Goal: Use online tool/utility: Utilize a website feature to perform a specific function

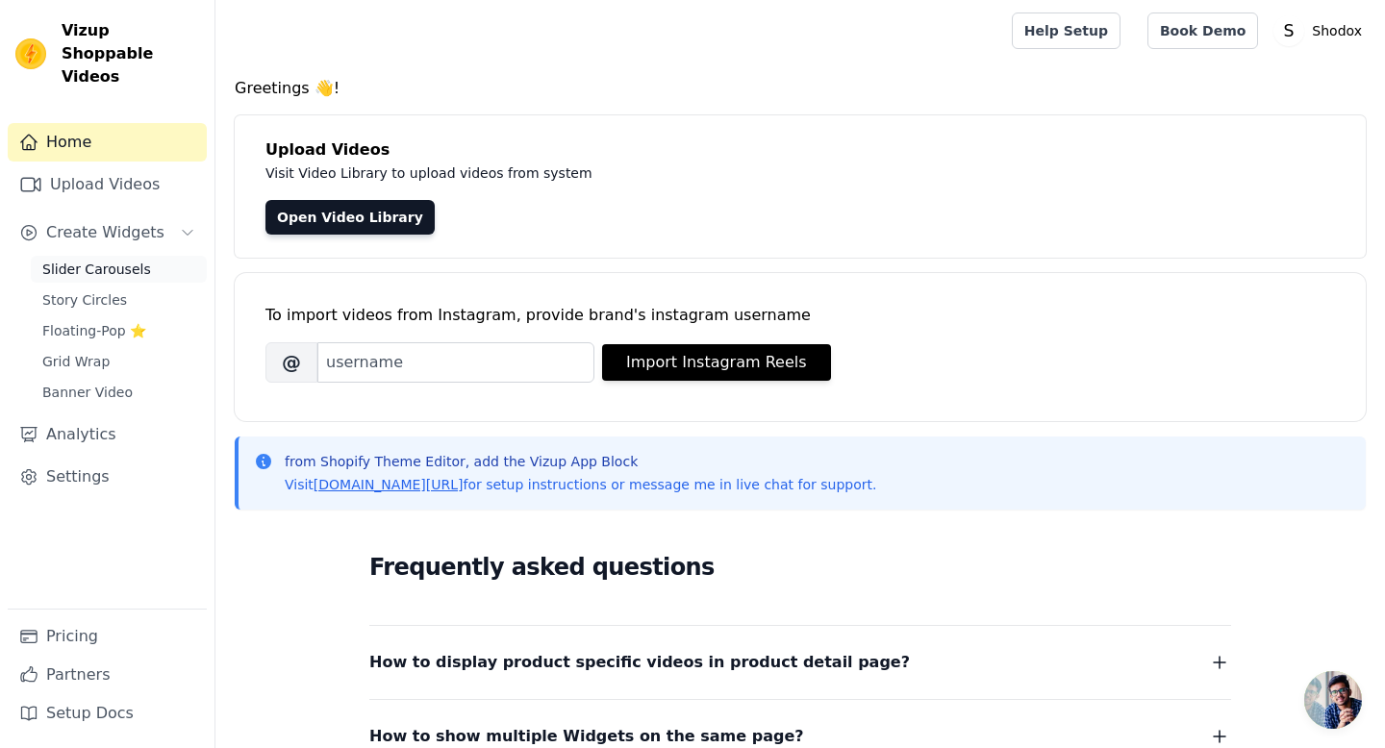
click at [92, 260] on span "Slider Carousels" at bounding box center [96, 269] width 109 height 19
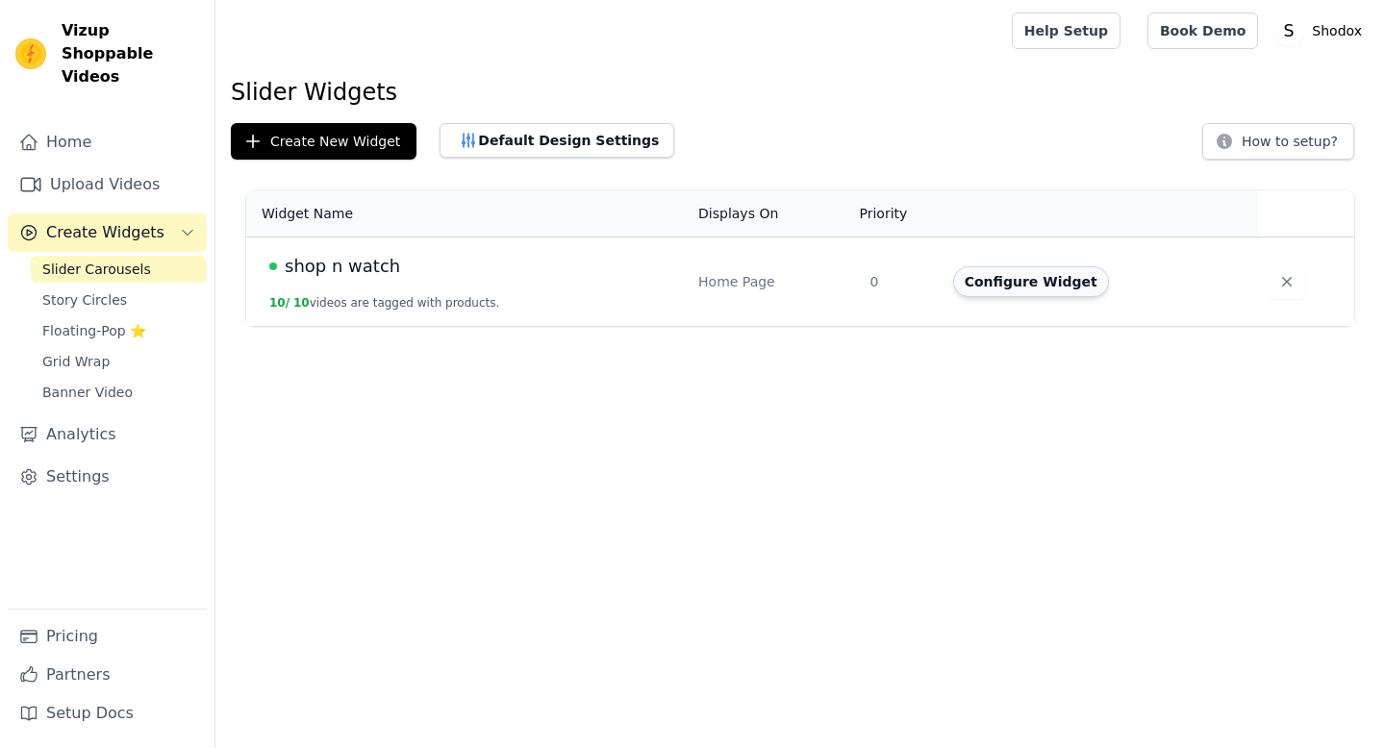
click at [1001, 287] on button "Configure Widget" at bounding box center [1031, 281] width 156 height 31
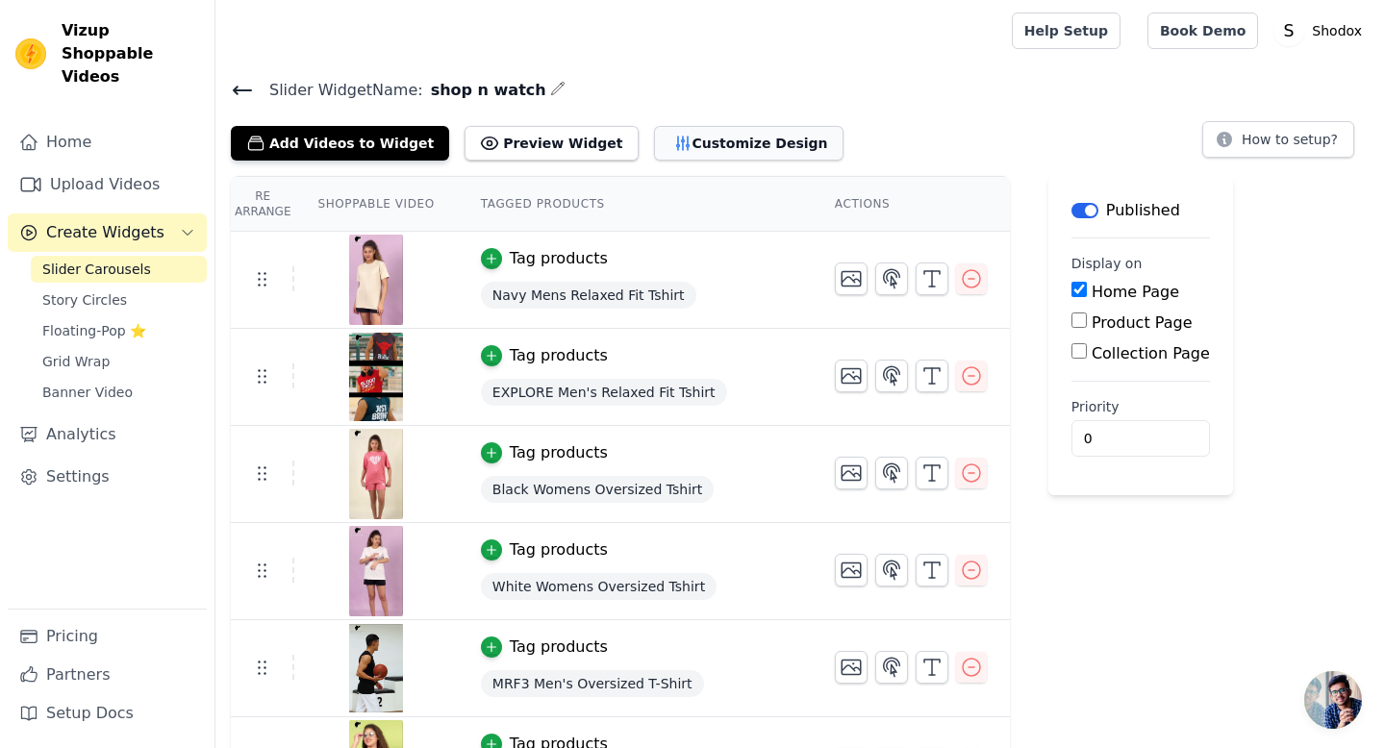
click at [681, 130] on button "Customize Design" at bounding box center [748, 143] width 189 height 35
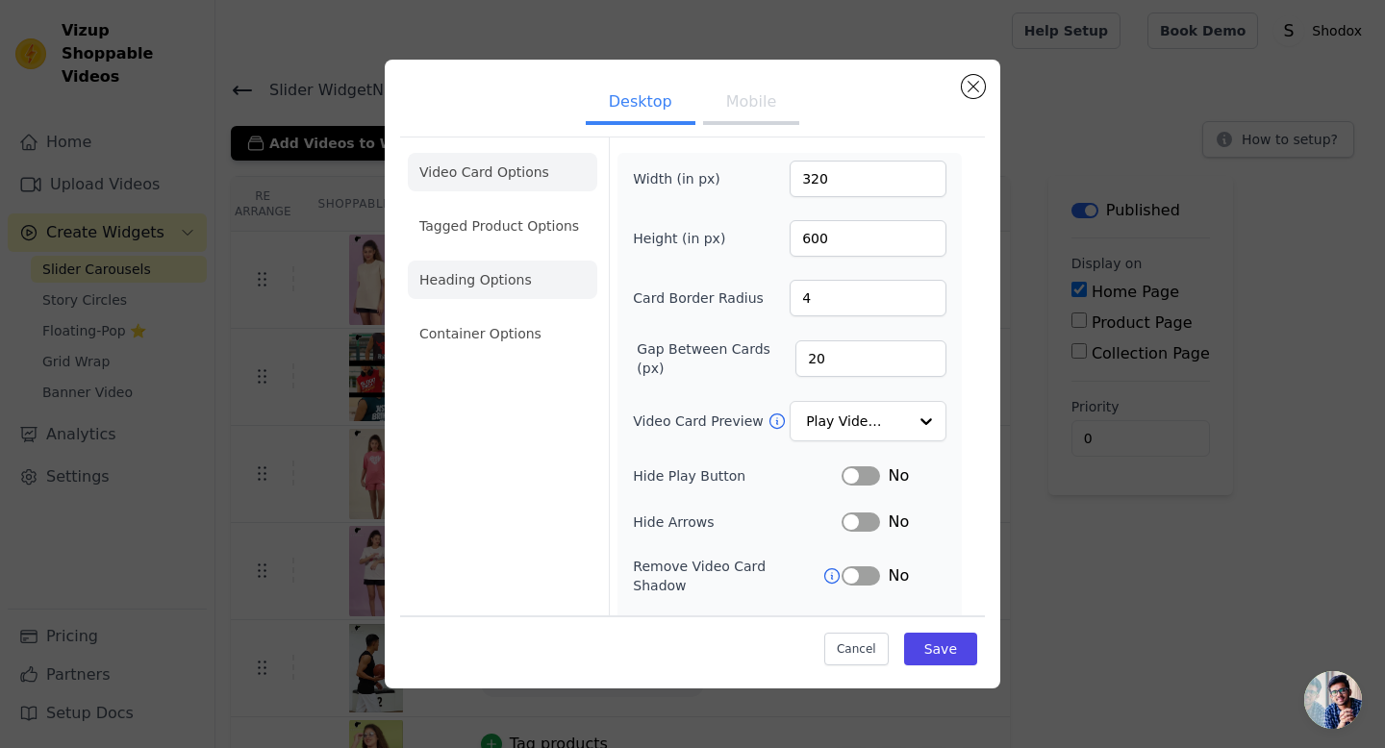
click at [484, 283] on li "Heading Options" at bounding box center [502, 280] width 189 height 38
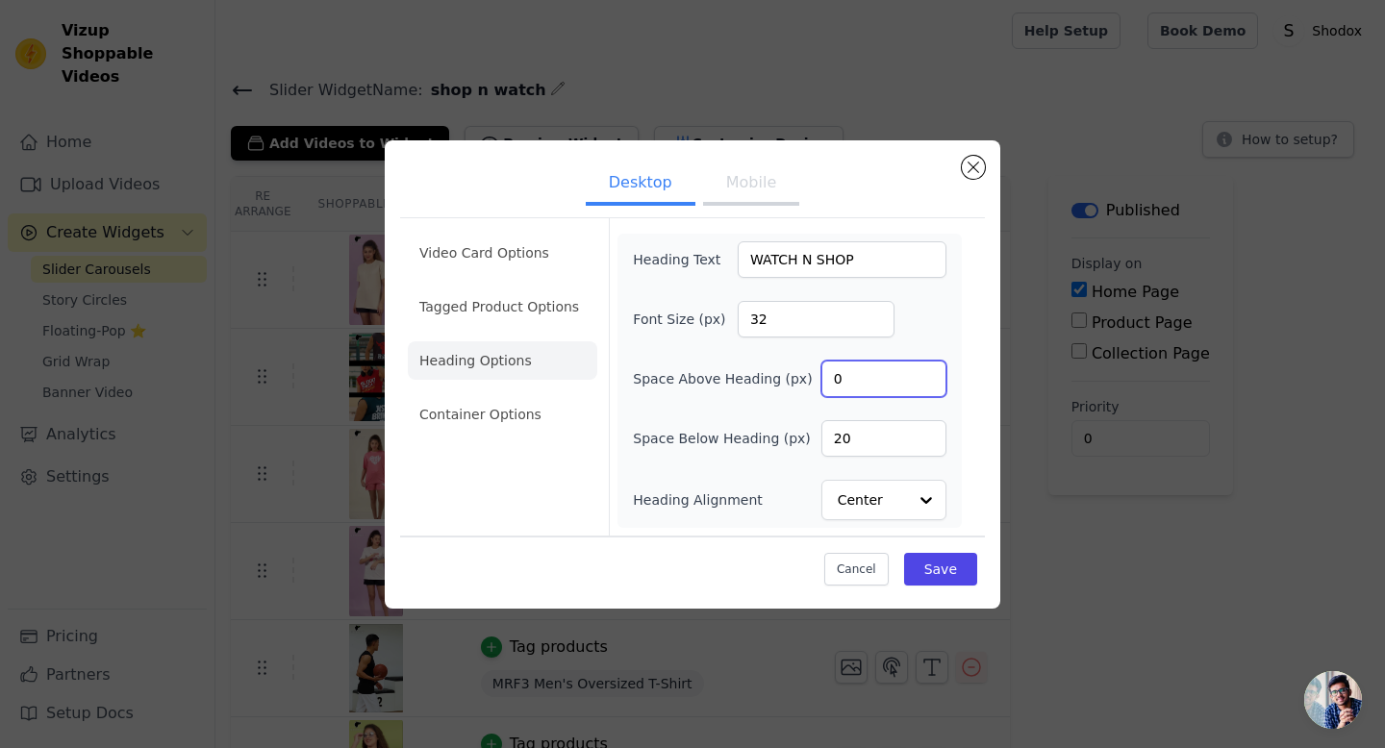
click at [872, 385] on input "0" at bounding box center [883, 379] width 125 height 37
type input "50"
click at [938, 564] on button "Save" at bounding box center [940, 569] width 73 height 33
